Goal: Information Seeking & Learning: Learn about a topic

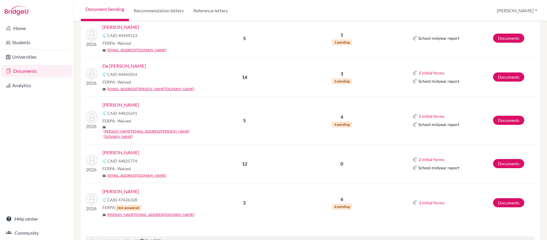
scroll to position [203, 0]
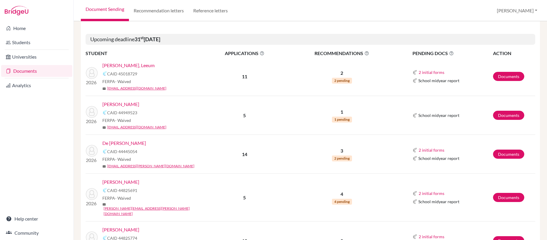
click at [126, 106] on link "[PERSON_NAME]" at bounding box center [120, 104] width 37 height 7
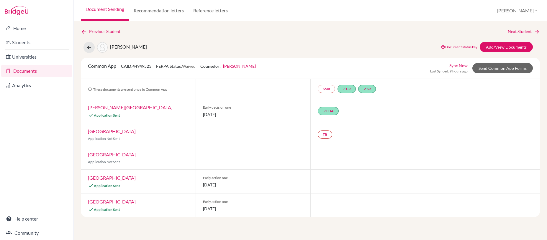
click at [111, 108] on link "[PERSON_NAME][GEOGRAPHIC_DATA]" at bounding box center [130, 108] width 85 height 6
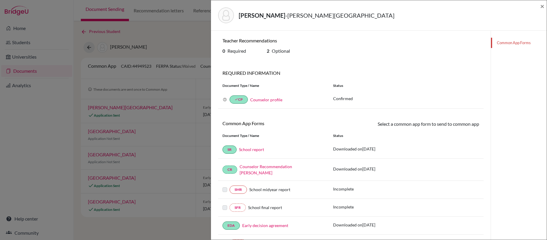
scroll to position [1, 0]
